Goal: Information Seeking & Learning: Learn about a topic

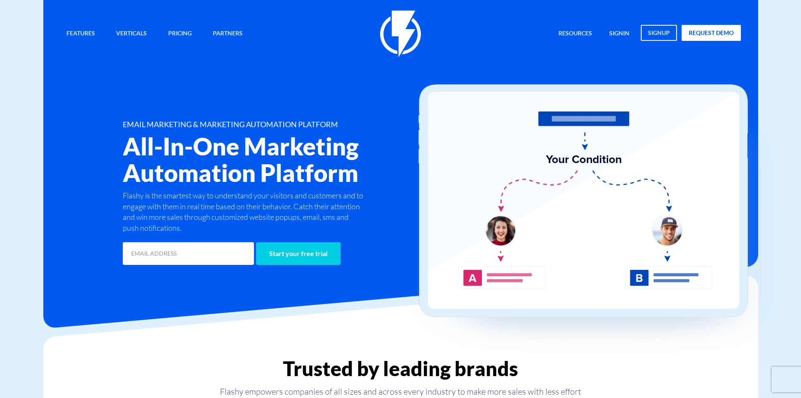
click at [580, 34] on link "Resources" at bounding box center [575, 34] width 46 height 18
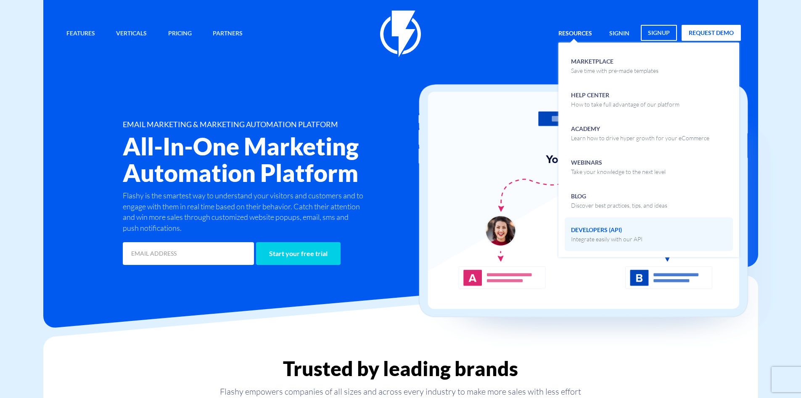
click at [625, 245] on link "Developers (API) Integrate easily with our API" at bounding box center [649, 234] width 168 height 34
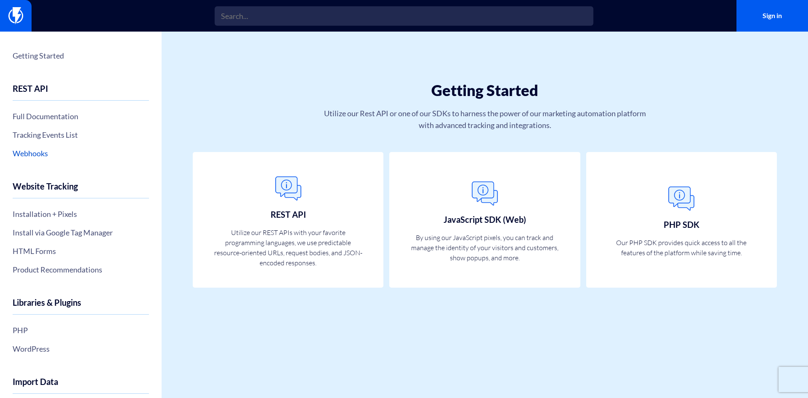
click at [30, 155] on link "Webhooks" at bounding box center [81, 153] width 136 height 14
